Goal: Information Seeking & Learning: Learn about a topic

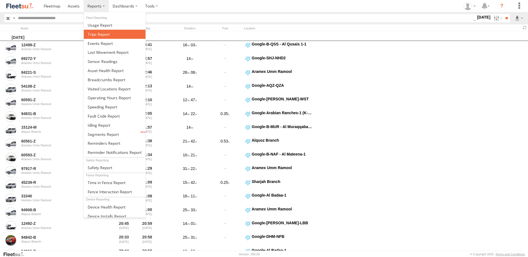
click at [103, 36] on span at bounding box center [99, 34] width 22 height 5
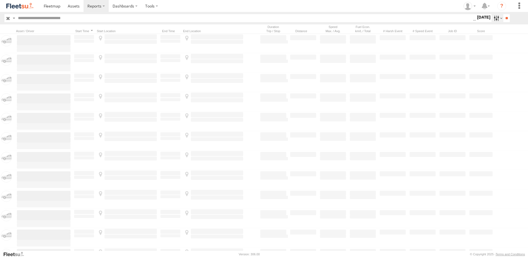
click at [496, 17] on label at bounding box center [498, 18] width 12 height 8
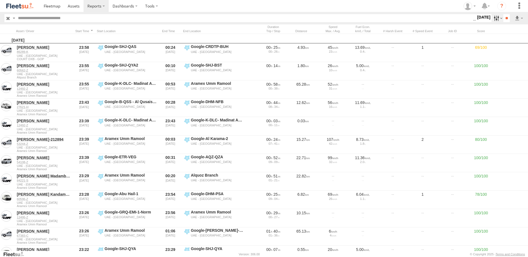
click at [495, 19] on label at bounding box center [498, 18] width 12 height 8
click at [473, 22] on div "UAE - United Arab Emirates All Assets AUH AUH-DXB AUH-MUS-BIKE AUH-OAR-BIKE Car…" at bounding box center [473, 18] width 0 height 7
click at [0, 0] on label at bounding box center [0, 0] width 0 height 0
click at [496, 17] on label at bounding box center [498, 18] width 12 height 8
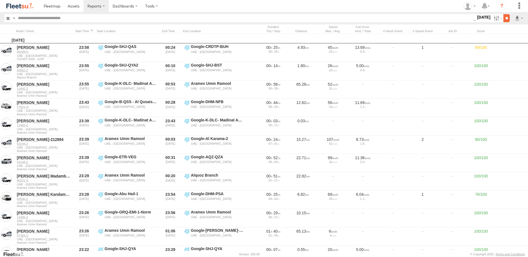
click at [504, 18] on input "**" at bounding box center [507, 18] width 6 height 8
click at [116, 19] on input "text" at bounding box center [245, 18] width 458 height 8
paste input "*******"
type input "*******"
click at [504, 14] on input "**" at bounding box center [507, 18] width 6 height 8
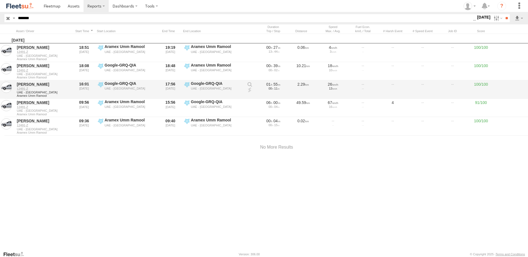
click at [249, 89] on link at bounding box center [250, 90] width 6 height 6
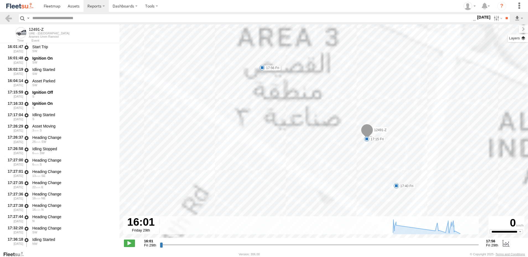
click at [522, 39] on label at bounding box center [518, 38] width 20 height 8
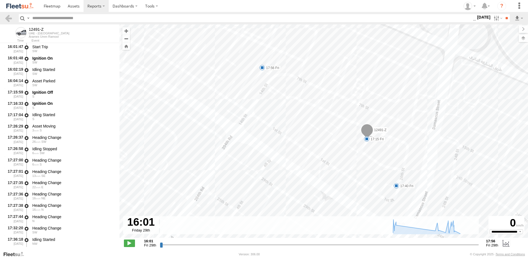
click at [0, 0] on span "Basemaps" at bounding box center [0, 0] width 0 height 0
click at [0, 0] on span "Satellite + Roadmap" at bounding box center [0, 0] width 0 height 0
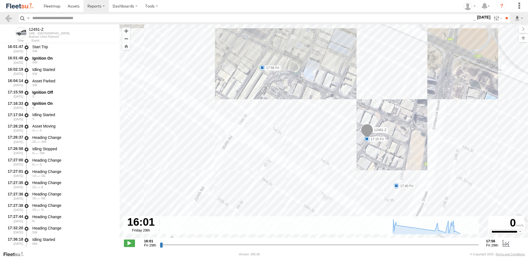
click at [0, 0] on span "Basemaps" at bounding box center [0, 0] width 0 height 0
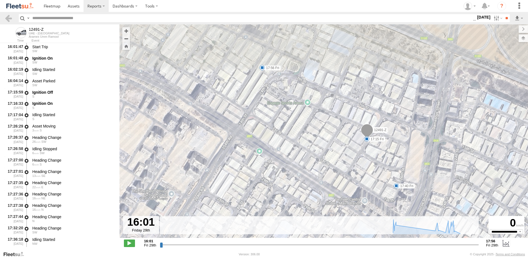
click at [0, 0] on span "Overlays" at bounding box center [0, 0] width 0 height 0
click at [0, 0] on span "Assets" at bounding box center [0, 0] width 0 height 0
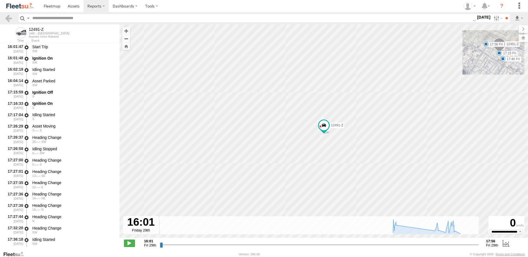
click at [0, 0] on span "Fences" at bounding box center [0, 0] width 0 height 0
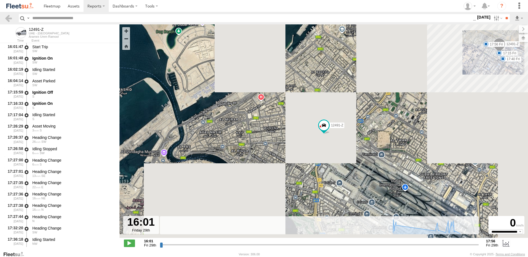
click at [0, 0] on span "Overlays" at bounding box center [0, 0] width 0 height 0
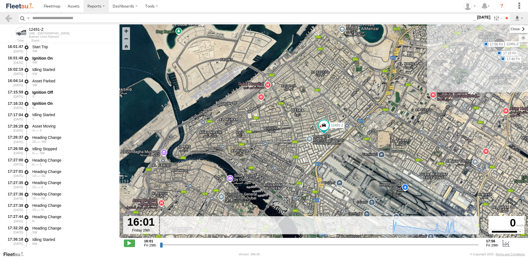
click at [510, 31] on label at bounding box center [519, 29] width 19 height 8
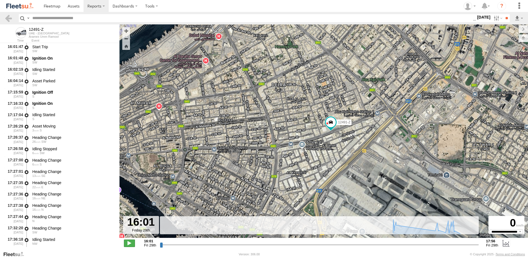
click at [128, 241] on span at bounding box center [129, 242] width 11 height 7
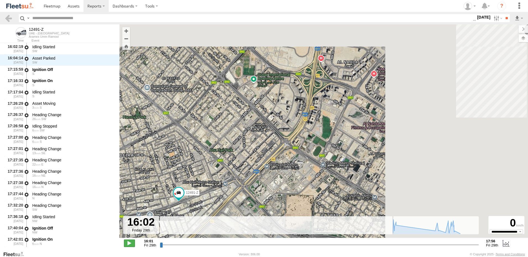
click at [128, 241] on span at bounding box center [129, 242] width 11 height 7
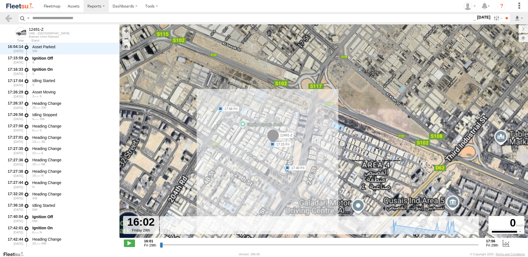
click at [274, 137] on span at bounding box center [273, 136] width 12 height 15
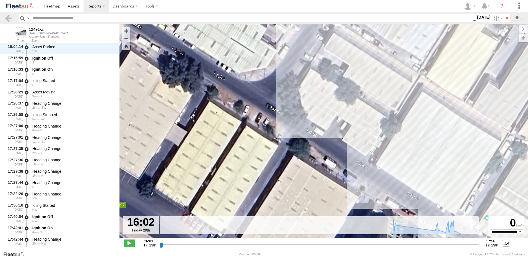
click at [131, 242] on span at bounding box center [129, 242] width 11 height 7
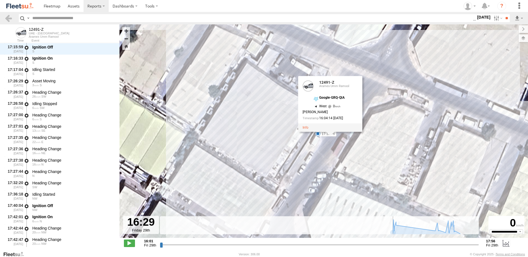
click at [301, 166] on div "12491-Z 17:15 Fri 17:40 Fri 17:56 Fri 12491-Z 12491-Z Aramex Umm Ramool Google-…" at bounding box center [324, 133] width 409 height 219
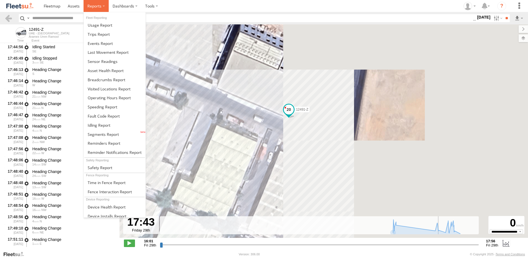
click at [91, 7] on span at bounding box center [94, 5] width 14 height 5
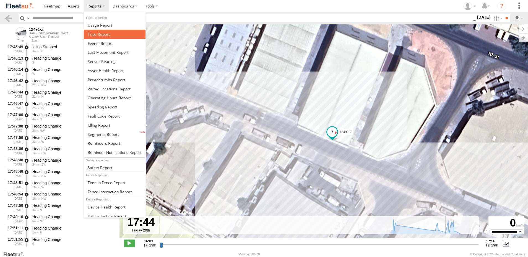
click at [104, 35] on span at bounding box center [99, 34] width 22 height 5
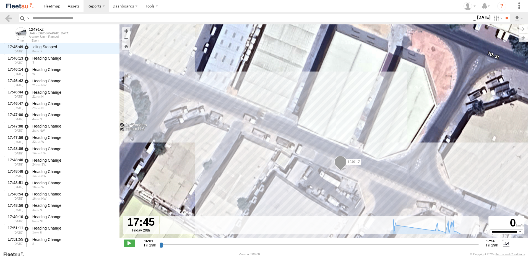
scroll to position [305, 0]
type input "**********"
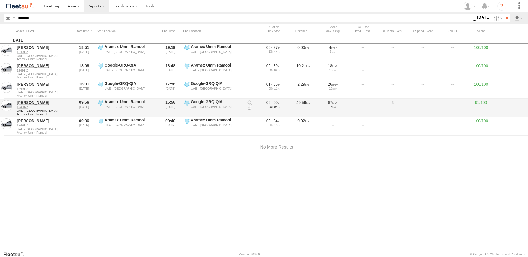
click at [249, 108] on link at bounding box center [250, 108] width 6 height 6
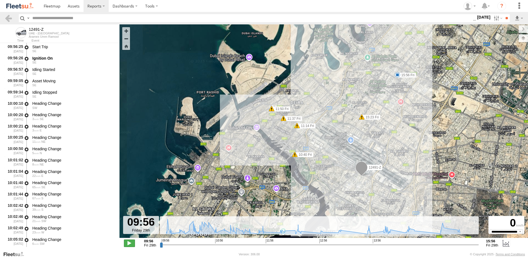
click at [131, 245] on span at bounding box center [129, 242] width 11 height 7
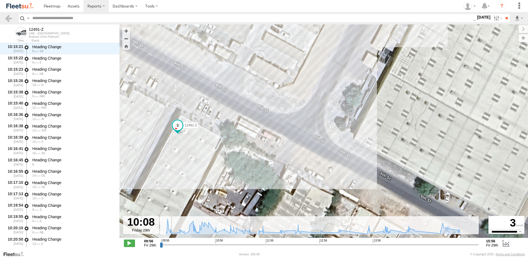
scroll to position [272, 0]
click at [459, 245] on input "range" at bounding box center [319, 244] width 319 height 5
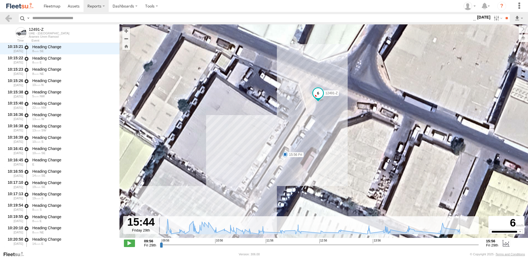
drag, startPoint x: 368, startPoint y: 181, endPoint x: 375, endPoint y: 138, distance: 43.4
click at [375, 138] on div "12491-Z 10:40 Fri 11:14 Fri 11:37 Fri 11:50 Fri 15:23 Fri 15:56 Fri" at bounding box center [324, 133] width 409 height 219
click at [132, 240] on span at bounding box center [129, 242] width 11 height 7
type input "**********"
click at [81, 6] on link at bounding box center [74, 6] width 20 height 12
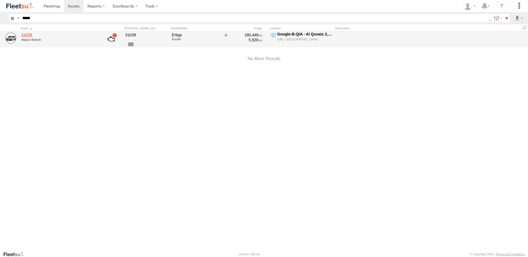
click at [24, 35] on link "31039" at bounding box center [59, 34] width 76 height 5
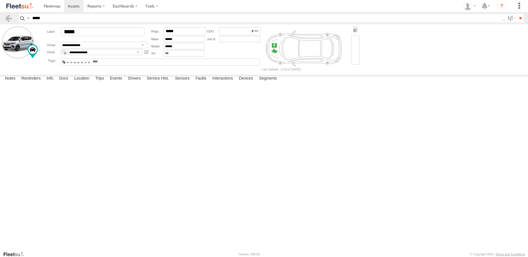
click at [38, 20] on input "*****" at bounding box center [266, 18] width 473 height 8
paste input "text"
type input "*****"
click at [518, 14] on input "**" at bounding box center [521, 18] width 6 height 8
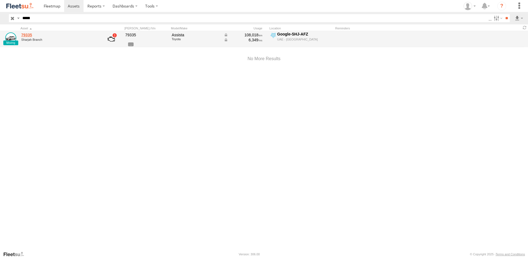
click at [26, 33] on link "79335" at bounding box center [59, 34] width 76 height 5
click at [25, 32] on link "79335" at bounding box center [59, 34] width 76 height 5
click at [26, 35] on link "79335" at bounding box center [59, 34] width 76 height 5
click at [29, 35] on link "79335" at bounding box center [59, 34] width 76 height 5
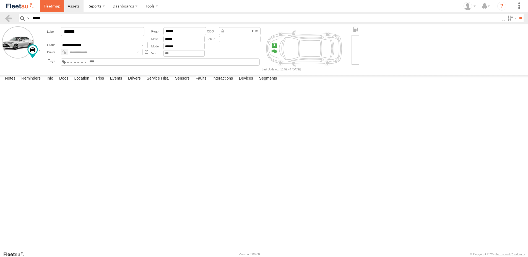
click at [53, 5] on span at bounding box center [52, 5] width 17 height 5
click at [77, 4] on span at bounding box center [74, 5] width 12 height 5
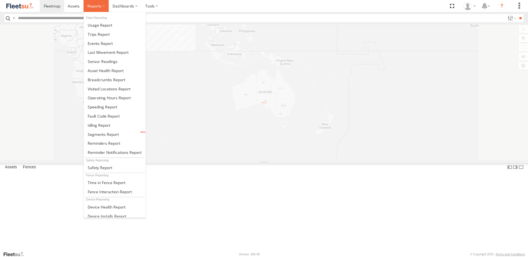
click at [90, 6] on span at bounding box center [94, 5] width 14 height 5
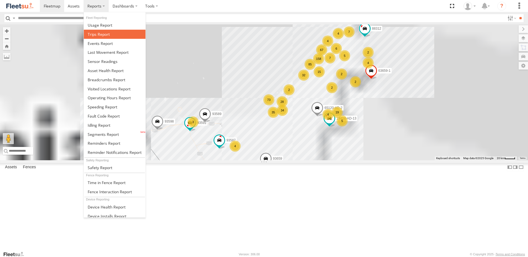
click at [102, 38] on link at bounding box center [115, 34] width 62 height 9
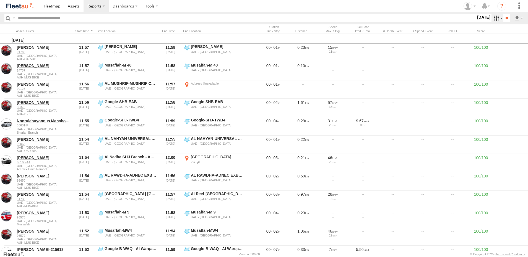
click at [496, 20] on label at bounding box center [498, 18] width 12 height 8
click at [0, 0] on label at bounding box center [0, 0] width 0 height 0
click at [0, 0] on span "AAN Branch" at bounding box center [0, 0] width 0 height 0
drag, startPoint x: 30, startPoint y: 45, endPoint x: 33, endPoint y: 58, distance: 13.2
click at [0, 0] on span "Alquoz Branch" at bounding box center [0, 0] width 0 height 0
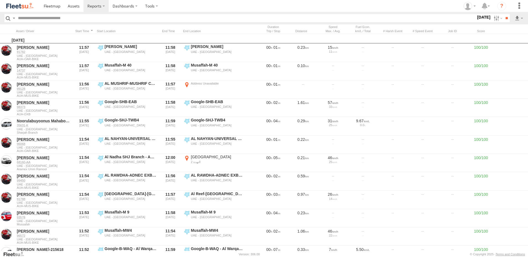
click at [0, 0] on span "Aramex Mofaic branch-[GEOGRAPHIC_DATA]" at bounding box center [0, 0] width 0 height 0
click at [0, 0] on span "AAN Branch" at bounding box center [0, 0] width 0 height 0
click at [0, 0] on span "Aramex Umm Ramool" at bounding box center [0, 0] width 0 height 0
click at [0, 0] on div "Aramex Umm Ramool" at bounding box center [0, 0] width 0 height 0
click at [0, 0] on span "COURT DXB - GOP" at bounding box center [0, 0] width 0 height 0
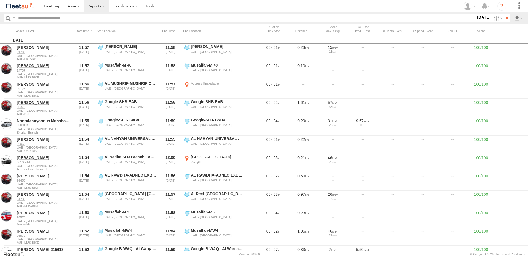
click at [0, 0] on span "RAK Branch" at bounding box center [0, 0] width 0 height 0
click at [0, 0] on div "Sharjah Branch" at bounding box center [0, 0] width 0 height 0
click at [0, 0] on span "Sharjah Branch" at bounding box center [0, 0] width 0 height 0
click at [0, 0] on label at bounding box center [0, 0] width 0 height 0
click at [507, 17] on input "**" at bounding box center [507, 18] width 6 height 8
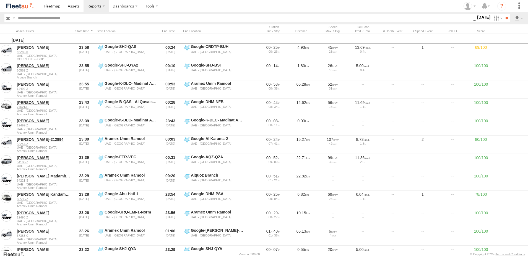
click at [114, 18] on input "text" at bounding box center [245, 18] width 458 height 8
paste input "*****"
type input "*****"
click at [504, 14] on input "**" at bounding box center [507, 18] width 6 height 8
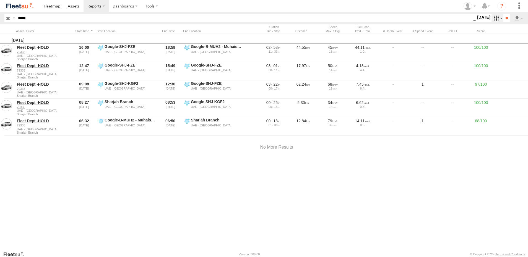
click at [492, 21] on label at bounding box center [498, 18] width 12 height 8
click at [0, 0] on label at bounding box center [0, 0] width 0 height 0
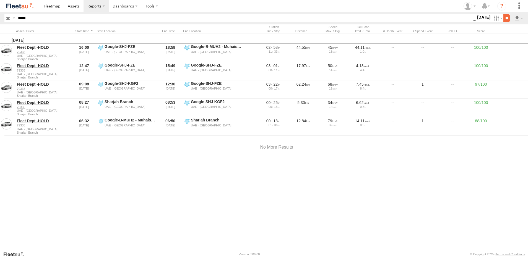
click at [509, 18] on input "**" at bounding box center [507, 18] width 6 height 8
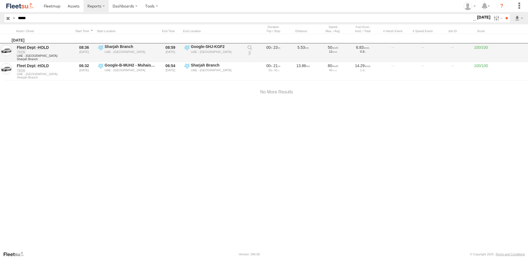
click at [251, 53] on link at bounding box center [250, 53] width 6 height 6
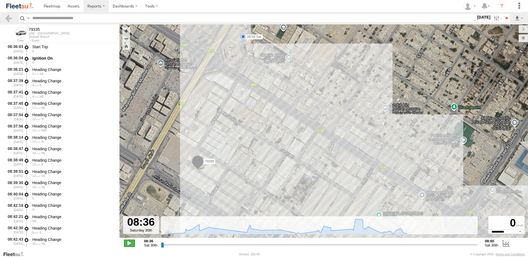
click at [133, 242] on span at bounding box center [129, 242] width 11 height 7
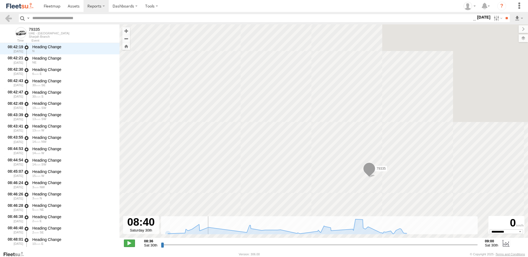
click at [127, 244] on span at bounding box center [129, 242] width 11 height 7
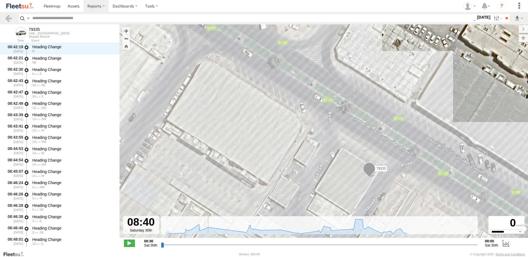
click at [166, 245] on input "range" at bounding box center [319, 244] width 317 height 5
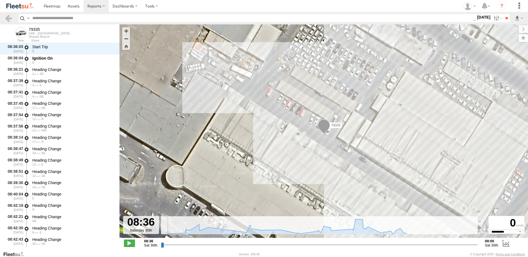
click at [161, 244] on input "range" at bounding box center [319, 244] width 317 height 5
click at [132, 243] on span at bounding box center [129, 242] width 11 height 7
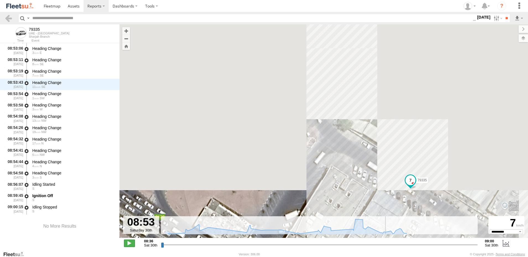
click at [132, 243] on span at bounding box center [129, 242] width 11 height 7
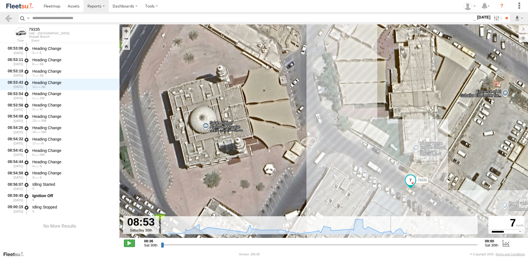
click at [132, 243] on span at bounding box center [129, 242] width 11 height 7
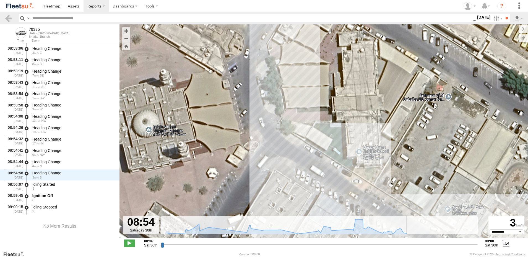
click at [132, 243] on span at bounding box center [129, 242] width 11 height 7
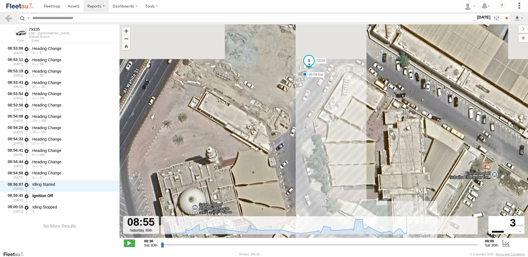
scroll to position [575, 0]
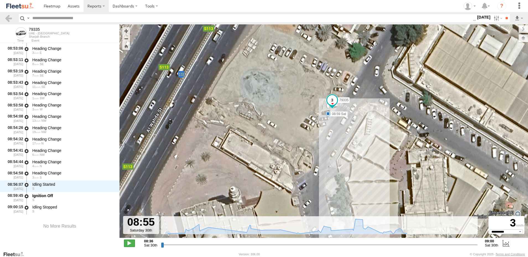
click at [132, 243] on span at bounding box center [129, 242] width 11 height 7
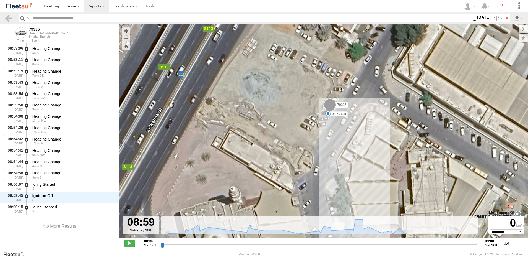
type input "**********"
click at [132, 243] on span at bounding box center [129, 242] width 11 height 7
click at [68, 7] on span at bounding box center [74, 5] width 12 height 5
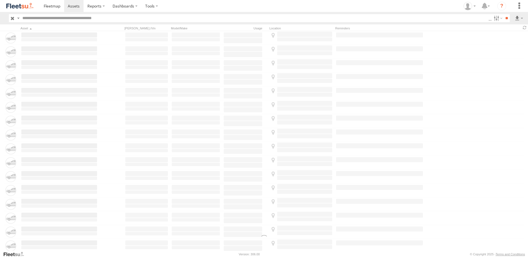
click at [74, 21] on input "text" at bounding box center [254, 18] width 469 height 8
click at [47, 10] on link at bounding box center [52, 6] width 24 height 12
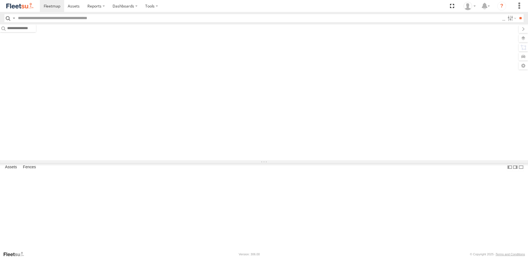
click at [53, 18] on input "text" at bounding box center [259, 18] width 487 height 8
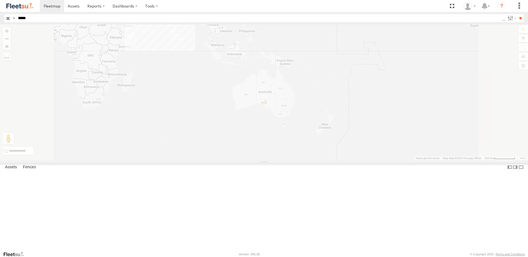
type input "*****"
click at [518, 14] on input "**" at bounding box center [521, 18] width 6 height 8
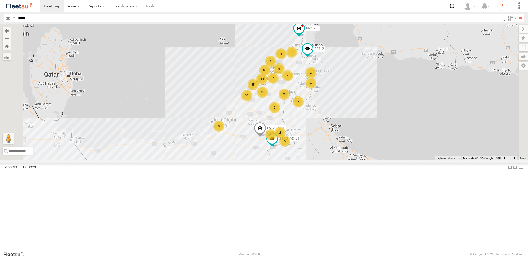
click at [52, 19] on input "*****" at bounding box center [259, 18] width 487 height 8
click at [518, 14] on input "**" at bounding box center [521, 18] width 6 height 8
click at [0, 0] on div at bounding box center [0, 0] width 0 height 0
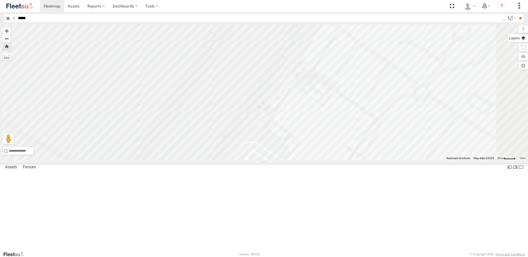
click at [523, 38] on label at bounding box center [518, 38] width 20 height 8
click at [0, 0] on label "Basemaps" at bounding box center [0, 0] width 0 height 0
click at [0, 0] on span "Satellite + Roadmap" at bounding box center [0, 0] width 0 height 0
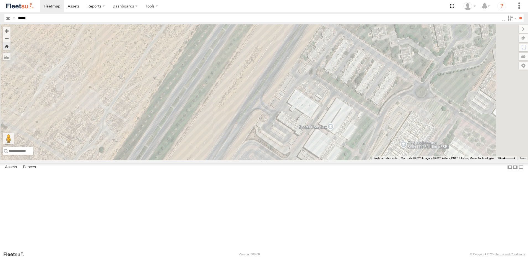
click at [0, 0] on span "Basemaps" at bounding box center [0, 0] width 0 height 0
click at [0, 0] on div "Mainroads (WA)" at bounding box center [0, 0] width 0 height 0
click at [0, 0] on span "Overlays" at bounding box center [0, 0] width 0 height 0
click at [0, 0] on span "Assets" at bounding box center [0, 0] width 0 height 0
click at [0, 0] on span "Fences" at bounding box center [0, 0] width 0 height 0
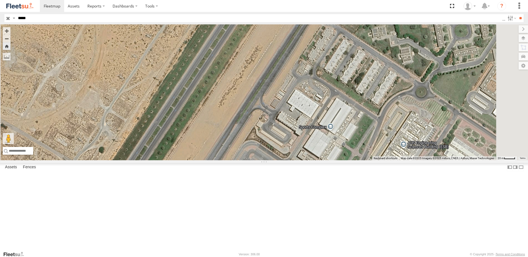
click at [0, 0] on span "Assets" at bounding box center [0, 0] width 0 height 0
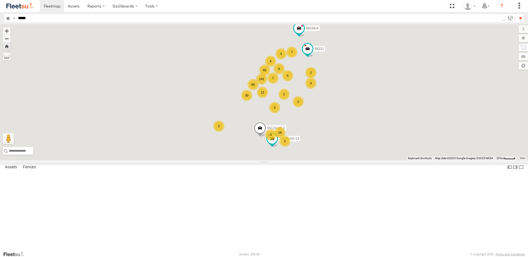
click at [0, 0] on span "Overlays" at bounding box center [0, 0] width 0 height 0
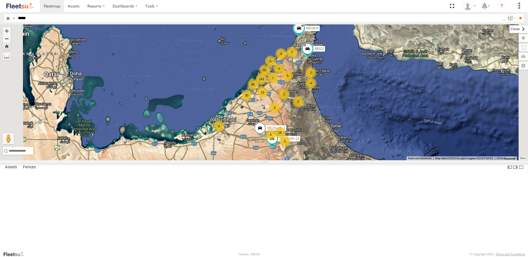
click at [510, 28] on label at bounding box center [519, 29] width 19 height 8
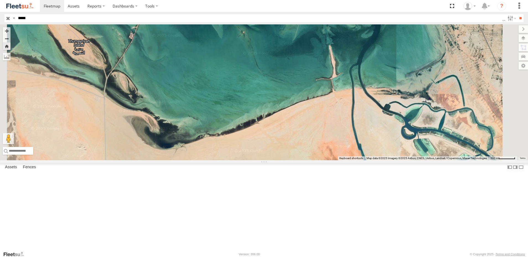
click at [0, 0] on div at bounding box center [0, 0] width 0 height 0
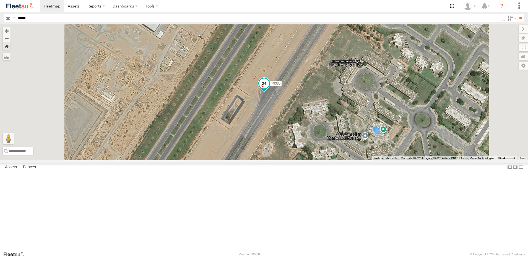
click at [269, 88] on span at bounding box center [264, 83] width 10 height 10
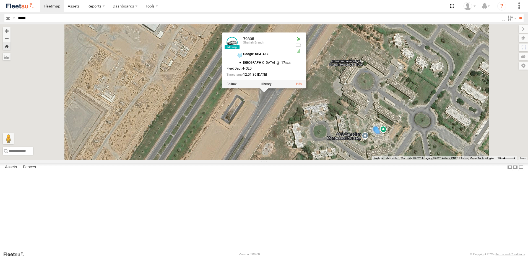
click at [332, 152] on div "79335 79335 Sharjah Branch Google-SHJ-AFZ 25.31585 , 55.48895 South West 17 Fle…" at bounding box center [264, 92] width 528 height 136
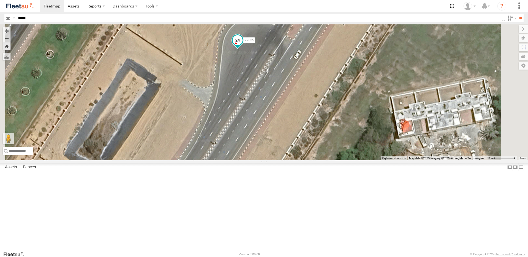
click at [243, 45] on span at bounding box center [238, 40] width 10 height 10
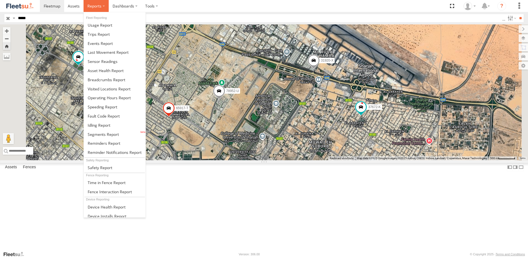
click at [89, 4] on span at bounding box center [94, 5] width 14 height 5
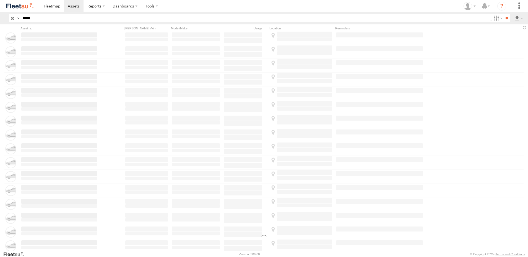
click at [504, 14] on input "**" at bounding box center [507, 18] width 6 height 8
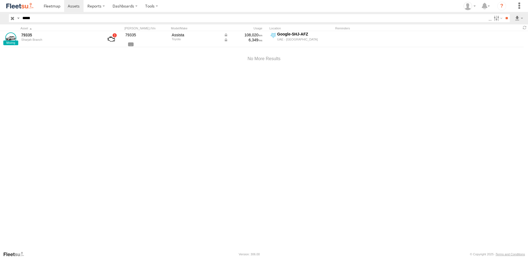
click at [30, 19] on input "*****" at bounding box center [254, 18] width 469 height 8
paste input "text"
type input "*****"
click at [504, 14] on input "**" at bounding box center [507, 18] width 6 height 8
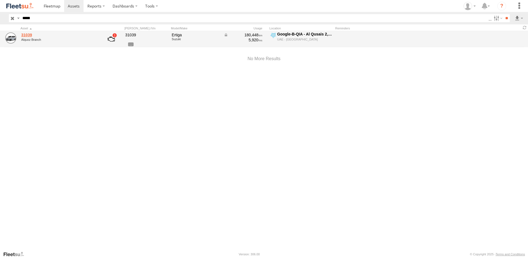
click at [30, 35] on link "31039" at bounding box center [59, 34] width 76 height 5
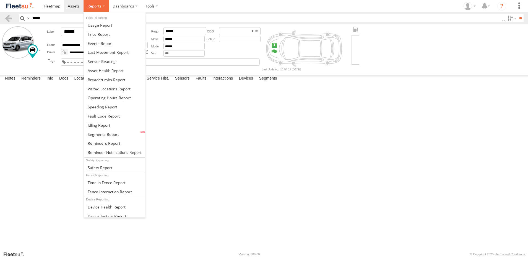
click at [87, 7] on span at bounding box center [94, 5] width 14 height 5
click at [107, 108] on span at bounding box center [103, 106] width 30 height 5
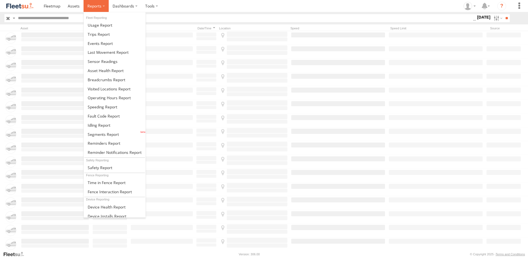
click at [96, 10] on label at bounding box center [96, 6] width 25 height 12
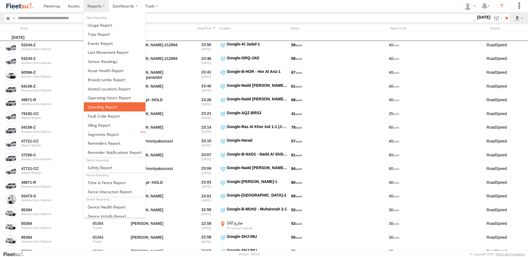
drag, startPoint x: 108, startPoint y: 106, endPoint x: 114, endPoint y: 105, distance: 6.3
click at [108, 106] on span at bounding box center [103, 106] width 30 height 5
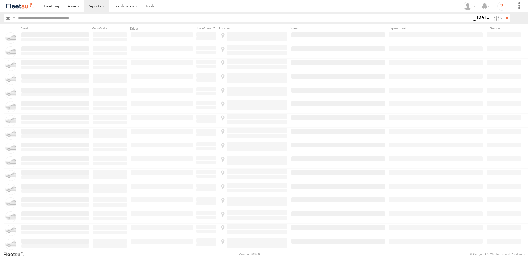
click at [493, 19] on label at bounding box center [498, 18] width 12 height 8
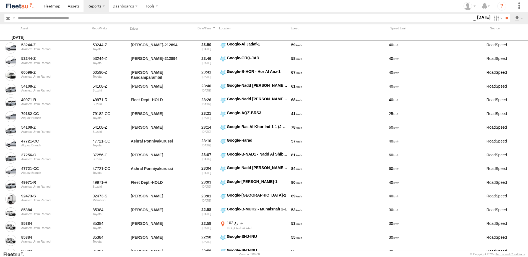
click at [473, 22] on div "All Assets" at bounding box center [473, 18] width 0 height 7
click at [0, 0] on label at bounding box center [0, 0] width 0 height 0
click at [504, 18] on input "**" at bounding box center [507, 18] width 6 height 8
click at [504, 39] on link at bounding box center [505, 38] width 34 height 8
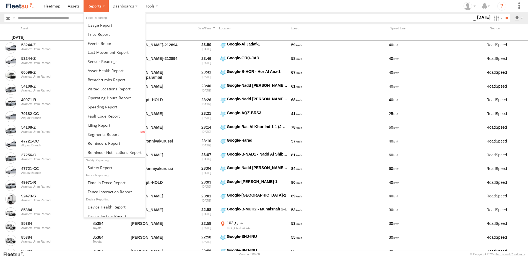
click at [92, 6] on span at bounding box center [94, 5] width 14 height 5
click at [102, 34] on span at bounding box center [99, 34] width 22 height 5
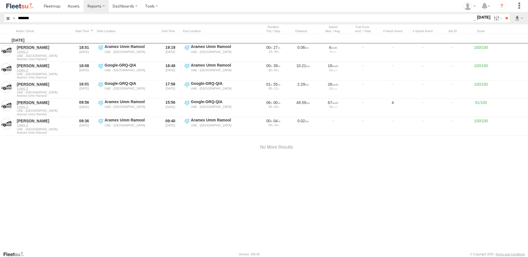
click at [0, 19] on html at bounding box center [264, 128] width 528 height 257
paste input "text"
type input "*******"
click at [504, 14] on input "**" at bounding box center [507, 18] width 6 height 8
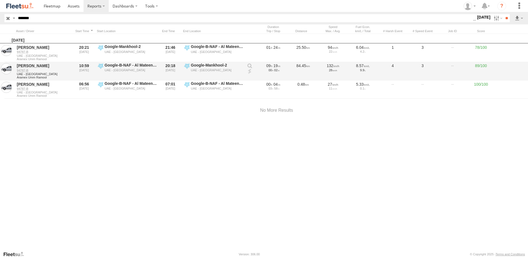
click at [248, 72] on link at bounding box center [250, 72] width 6 height 6
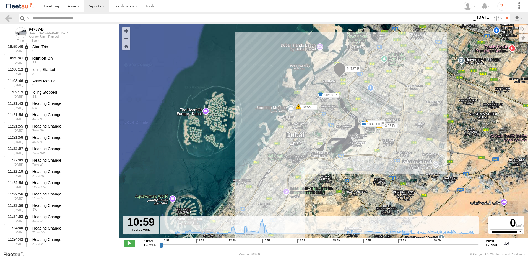
click at [525, 43] on div "94787-B 13:26 Fri 13:26 Fri 13:29 Fri 13:29 Fri 13:46 Fri 18:56 Fri 20:18 Fri" at bounding box center [324, 133] width 409 height 219
click at [523, 40] on label at bounding box center [518, 38] width 20 height 8
click at [0, 0] on span "Basemaps" at bounding box center [0, 0] width 0 height 0
click at [0, 0] on span "Overlays" at bounding box center [0, 0] width 0 height 0
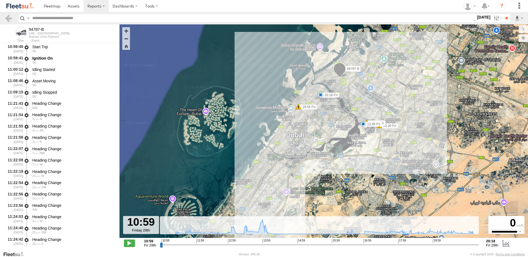
click at [0, 0] on span "Assets" at bounding box center [0, 0] width 0 height 0
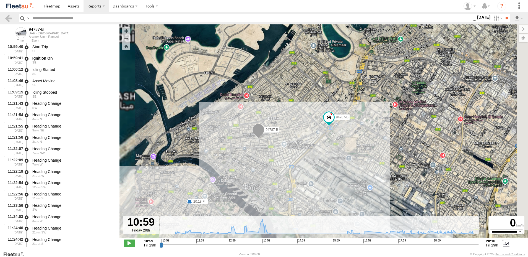
click at [0, 0] on span "Overlays" at bounding box center [0, 0] width 0 height 0
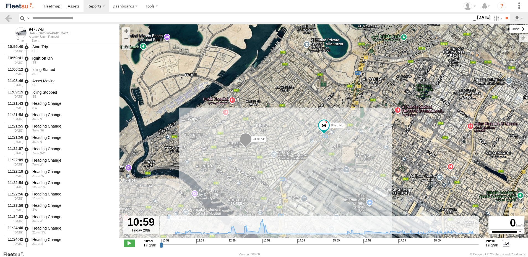
click at [510, 28] on label at bounding box center [519, 29] width 19 height 8
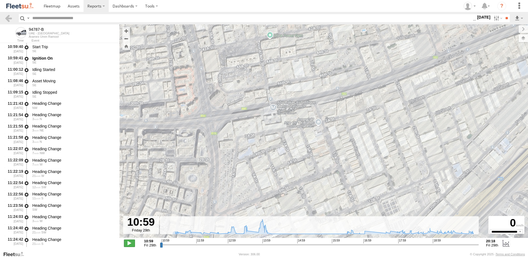
click at [130, 243] on span at bounding box center [129, 242] width 11 height 7
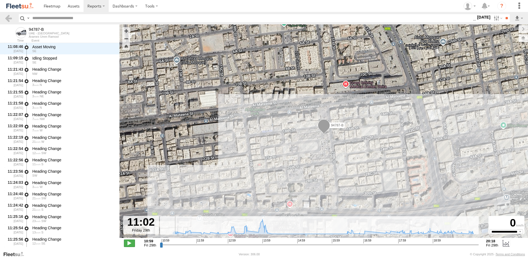
click at [130, 243] on span at bounding box center [129, 242] width 11 height 7
click at [328, 124] on span at bounding box center [324, 126] width 12 height 15
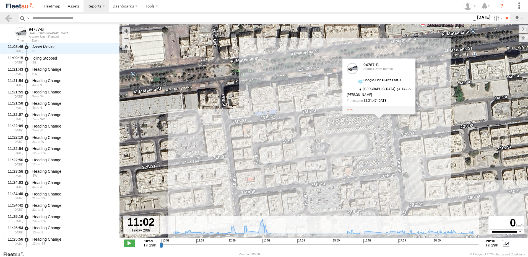
click at [131, 244] on span at bounding box center [129, 242] width 11 height 7
click at [173, 243] on input "range" at bounding box center [319, 244] width 319 height 5
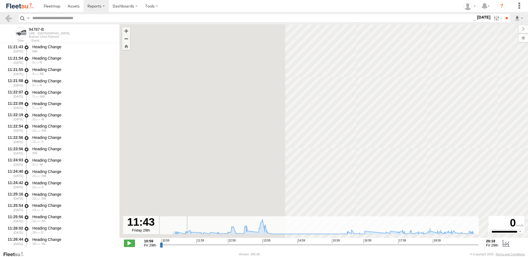
drag, startPoint x: 185, startPoint y: 243, endPoint x: 202, endPoint y: 244, distance: 16.4
click at [187, 244] on input "range" at bounding box center [319, 244] width 319 height 5
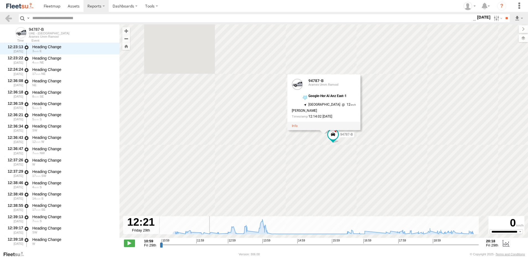
click at [207, 244] on input "range" at bounding box center [319, 244] width 319 height 5
click at [218, 242] on input "range" at bounding box center [319, 244] width 319 height 5
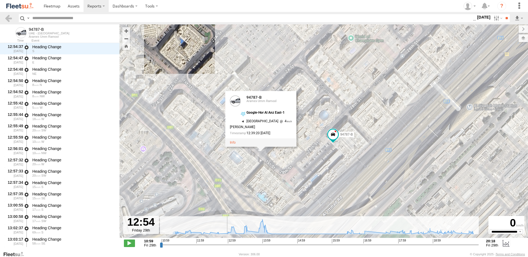
drag, startPoint x: 226, startPoint y: 244, endPoint x: 234, endPoint y: 244, distance: 8.0
click at [227, 244] on input "range" at bounding box center [319, 244] width 319 height 5
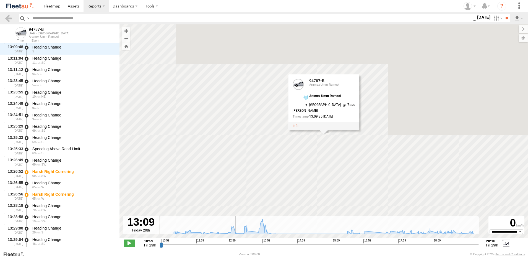
drag, startPoint x: 235, startPoint y: 244, endPoint x: 249, endPoint y: 244, distance: 14.1
click at [235, 244] on input "range" at bounding box center [319, 244] width 319 height 5
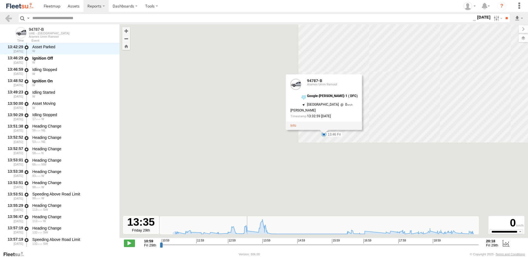
click at [249, 244] on input "range" at bounding box center [319, 244] width 319 height 5
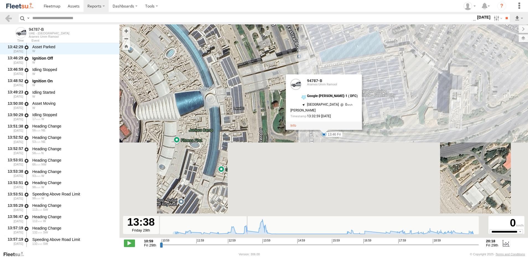
click at [251, 244] on input "range" at bounding box center [319, 244] width 319 height 5
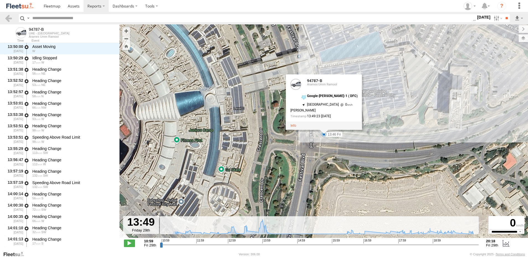
drag, startPoint x: 257, startPoint y: 244, endPoint x: 262, endPoint y: 244, distance: 4.7
click at [258, 244] on input "range" at bounding box center [319, 244] width 319 height 5
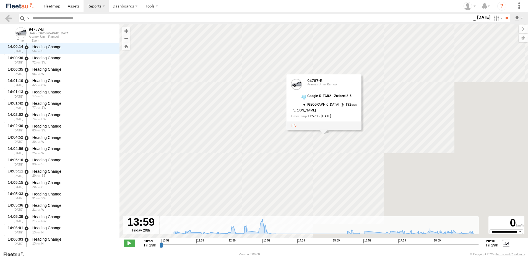
click at [263, 244] on input "range" at bounding box center [319, 244] width 319 height 5
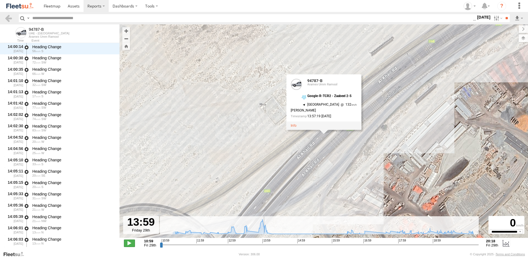
click at [126, 244] on span at bounding box center [129, 242] width 11 height 7
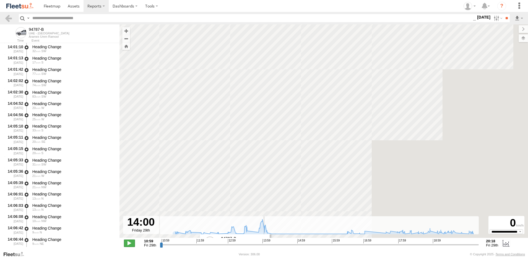
click at [126, 244] on span at bounding box center [129, 242] width 11 height 7
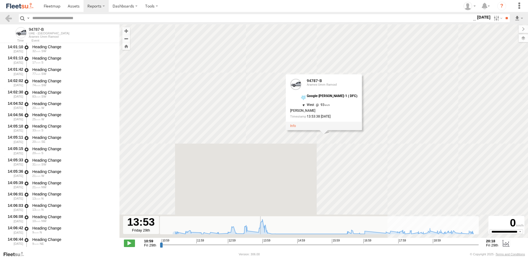
scroll to position [1583, 0]
click at [260, 243] on input "range" at bounding box center [319, 244] width 319 height 5
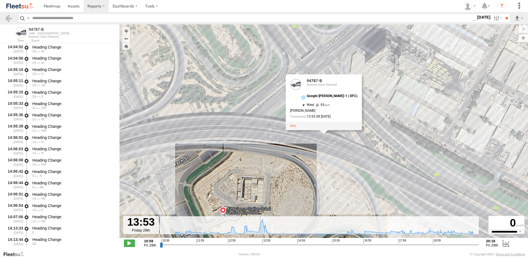
click at [265, 247] on input "range" at bounding box center [319, 244] width 319 height 5
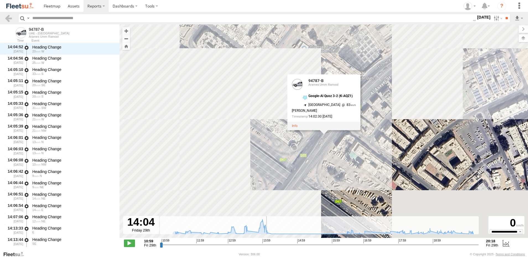
click at [263, 248] on div "**********" at bounding box center [324, 244] width 409 height 12
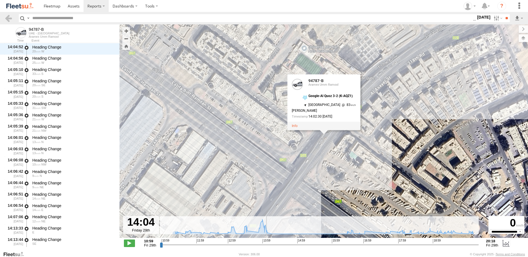
click at [263, 248] on div "**********" at bounding box center [324, 244] width 409 height 12
type input "**********"
click at [263, 246] on input "range" at bounding box center [319, 244] width 319 height 5
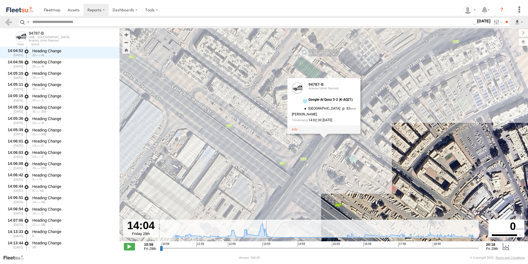
scroll to position [1652, 0]
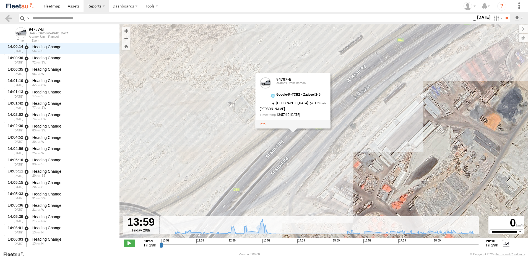
drag, startPoint x: 307, startPoint y: 185, endPoint x: 276, endPoint y: 184, distance: 31.6
click at [276, 184] on div "94787-B 13:26 Fri 13:26 Fri 13:29 Fri 13:29 Fri 13:46 Fri 18:56 Fri 20:18 Fri 9…" at bounding box center [324, 133] width 409 height 219
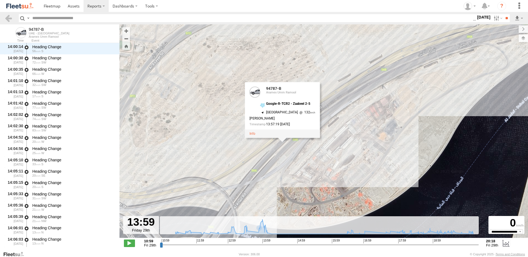
drag, startPoint x: 285, startPoint y: 188, endPoint x: 282, endPoint y: 171, distance: 17.4
click at [282, 171] on div "94787-B 13:26 Fri 13:26 Fri 13:29 Fri 13:29 Fri 13:46 Fri 18:56 Fri 20:18 Fri 9…" at bounding box center [324, 133] width 409 height 219
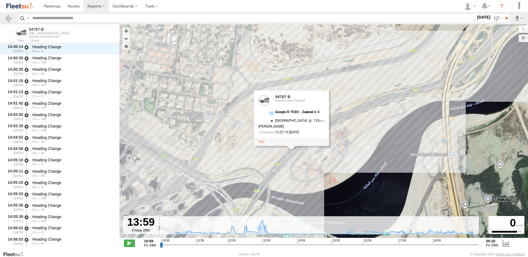
drag, startPoint x: 303, startPoint y: 187, endPoint x: 312, endPoint y: 175, distance: 14.6
click at [312, 175] on div "94787-B 13:26 Fri 13:26 Fri 13:29 Fri 13:29 Fri 13:46 Fri 18:56 Fri 20:18 Fri 9…" at bounding box center [324, 133] width 409 height 219
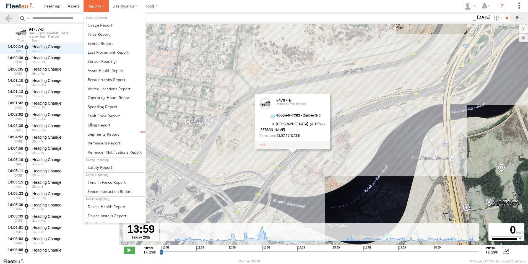
click at [98, 6] on span at bounding box center [94, 5] width 14 height 5
click at [102, 37] on link at bounding box center [115, 34] width 62 height 9
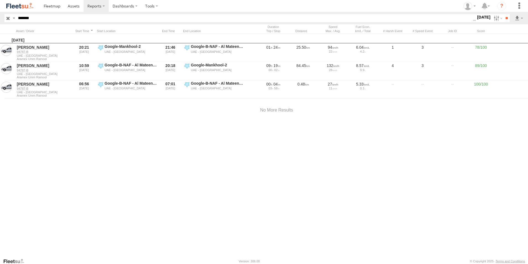
click at [31, 17] on input "*******" at bounding box center [245, 18] width 458 height 8
paste input "text"
type input "*******"
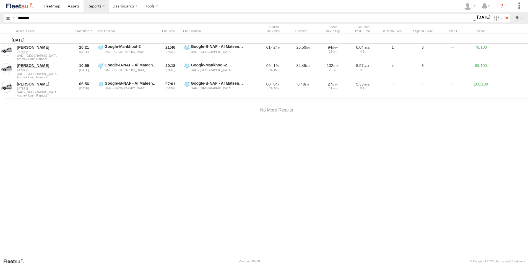
click at [504, 14] on input "**" at bounding box center [507, 18] width 6 height 8
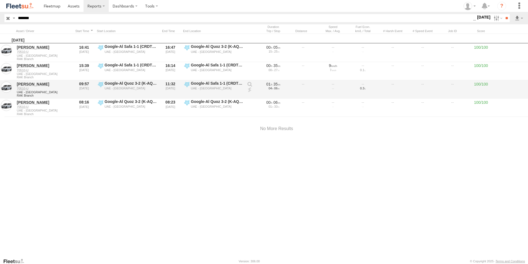
click at [251, 90] on link at bounding box center [250, 90] width 6 height 6
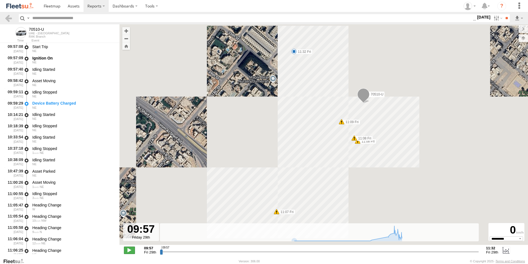
click at [126, 250] on span at bounding box center [129, 250] width 11 height 7
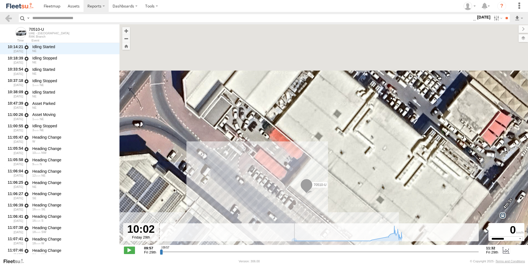
drag, startPoint x: 306, startPoint y: 127, endPoint x: 245, endPoint y: 209, distance: 101.8
click at [245, 209] on div "70510-U 11:07 Fri 11:08 Fri 11:08 Fri 11:09 Fri 11:32 Fri" at bounding box center [324, 137] width 409 height 226
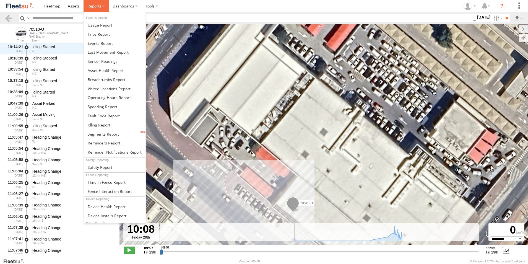
drag, startPoint x: 100, startPoint y: 8, endPoint x: 99, endPoint y: 13, distance: 5.6
click at [100, 8] on span at bounding box center [94, 5] width 14 height 5
click at [100, 34] on span at bounding box center [99, 34] width 22 height 5
type input "**********"
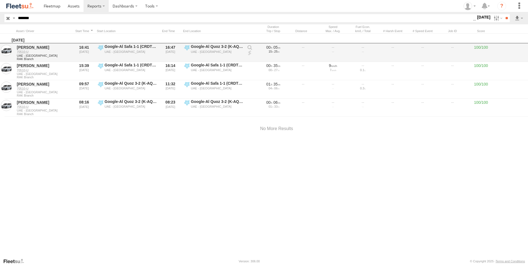
click at [252, 53] on link at bounding box center [250, 53] width 6 height 6
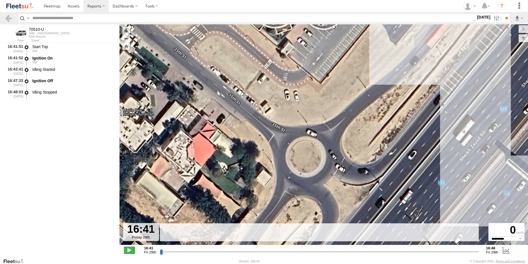
click at [233, 71] on div "70510-U 16:47 Fri" at bounding box center [324, 137] width 409 height 226
click at [127, 249] on span at bounding box center [129, 250] width 11 height 7
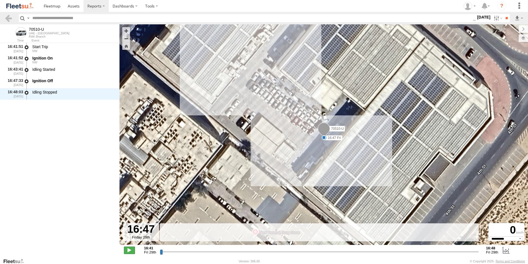
type input "**********"
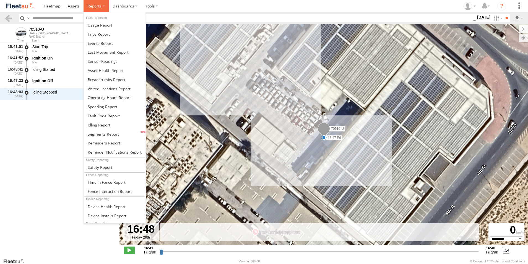
click at [96, 11] on label at bounding box center [96, 6] width 25 height 12
click at [100, 37] on link at bounding box center [115, 34] width 62 height 9
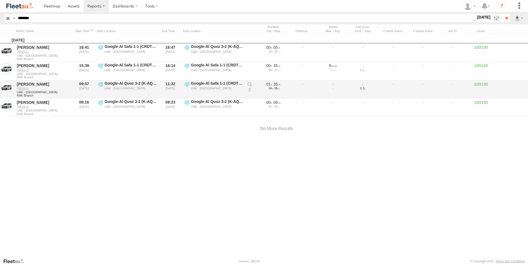
click at [251, 90] on link at bounding box center [250, 90] width 6 height 6
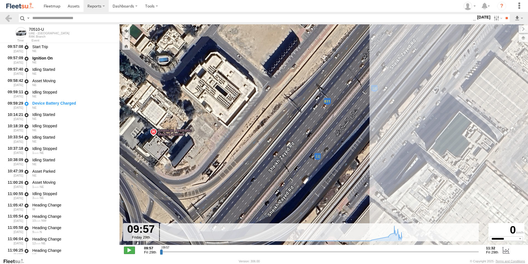
click at [130, 249] on span at bounding box center [129, 250] width 11 height 7
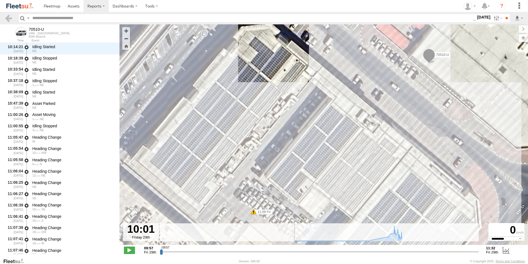
drag, startPoint x: 251, startPoint y: 146, endPoint x: 212, endPoint y: 77, distance: 79.9
click at [212, 77] on div "70510-U 11:07 Fri 11:08 Fri 11:08 Fri 11:09 Fri 11:32 Fri" at bounding box center [324, 137] width 409 height 226
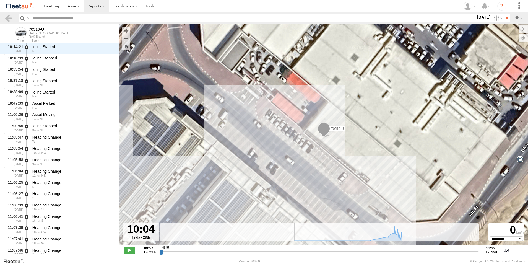
click at [130, 251] on span at bounding box center [129, 250] width 11 height 7
type input "**********"
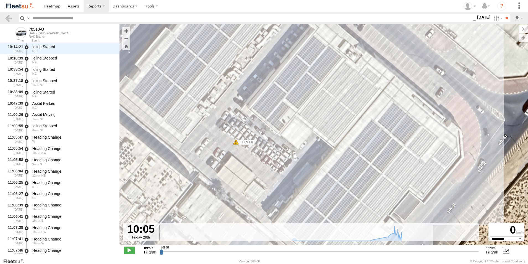
drag, startPoint x: 205, startPoint y: 162, endPoint x: 271, endPoint y: 72, distance: 111.5
click at [271, 72] on div "70510-U 11:07 Fri 11:08 Fri 11:08 Fri 11:09 Fri 11:32 Fri" at bounding box center [324, 137] width 409 height 226
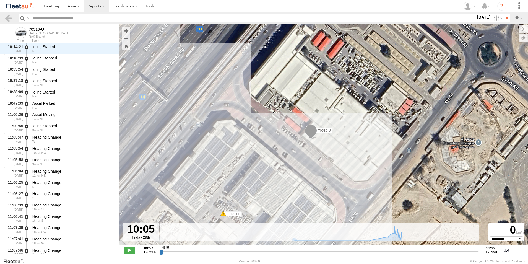
drag, startPoint x: 273, startPoint y: 73, endPoint x: 238, endPoint y: 180, distance: 112.8
click at [238, 180] on div "70510-U 11:07 Fri 11:08 Fri 11:08 Fri 11:09 Fri 11:32 Fri" at bounding box center [324, 137] width 409 height 226
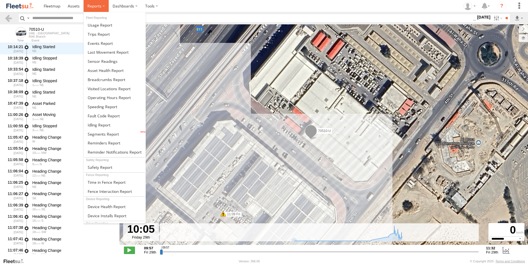
click at [100, 3] on span at bounding box center [94, 5] width 14 height 5
click at [101, 35] on span at bounding box center [99, 34] width 22 height 5
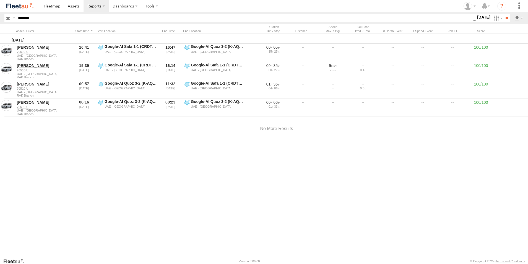
drag, startPoint x: 153, startPoint y: 173, endPoint x: 437, endPoint y: 6, distance: 328.7
click at [154, 173] on div "[DATE] [PERSON_NAME] 70510-U UAE - [GEOGRAPHIC_DATA] RAK Branch 16:41 [DATE] Go…" at bounding box center [277, 146] width 554 height 224
